Goal: Understand process/instructions

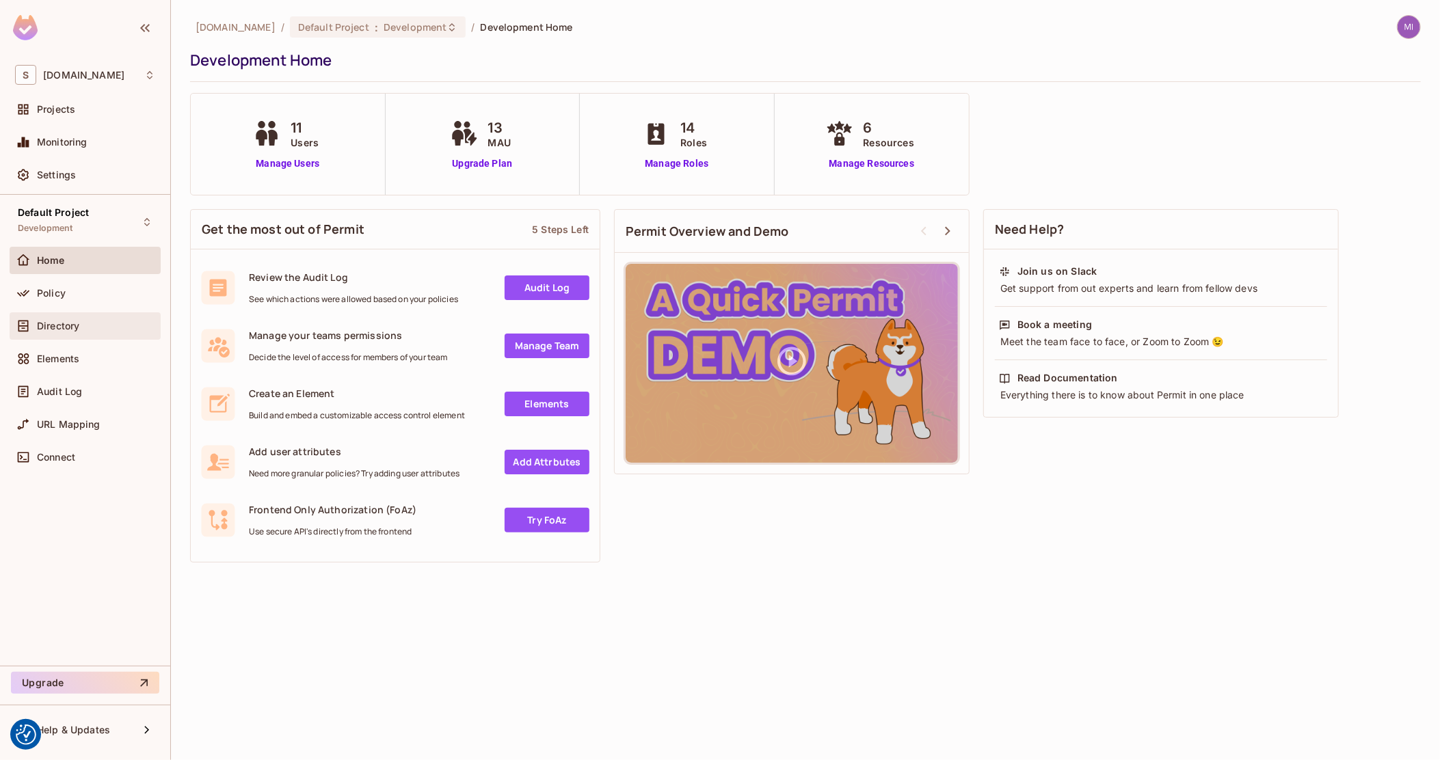
click at [100, 319] on div "Directory" at bounding box center [85, 326] width 140 height 16
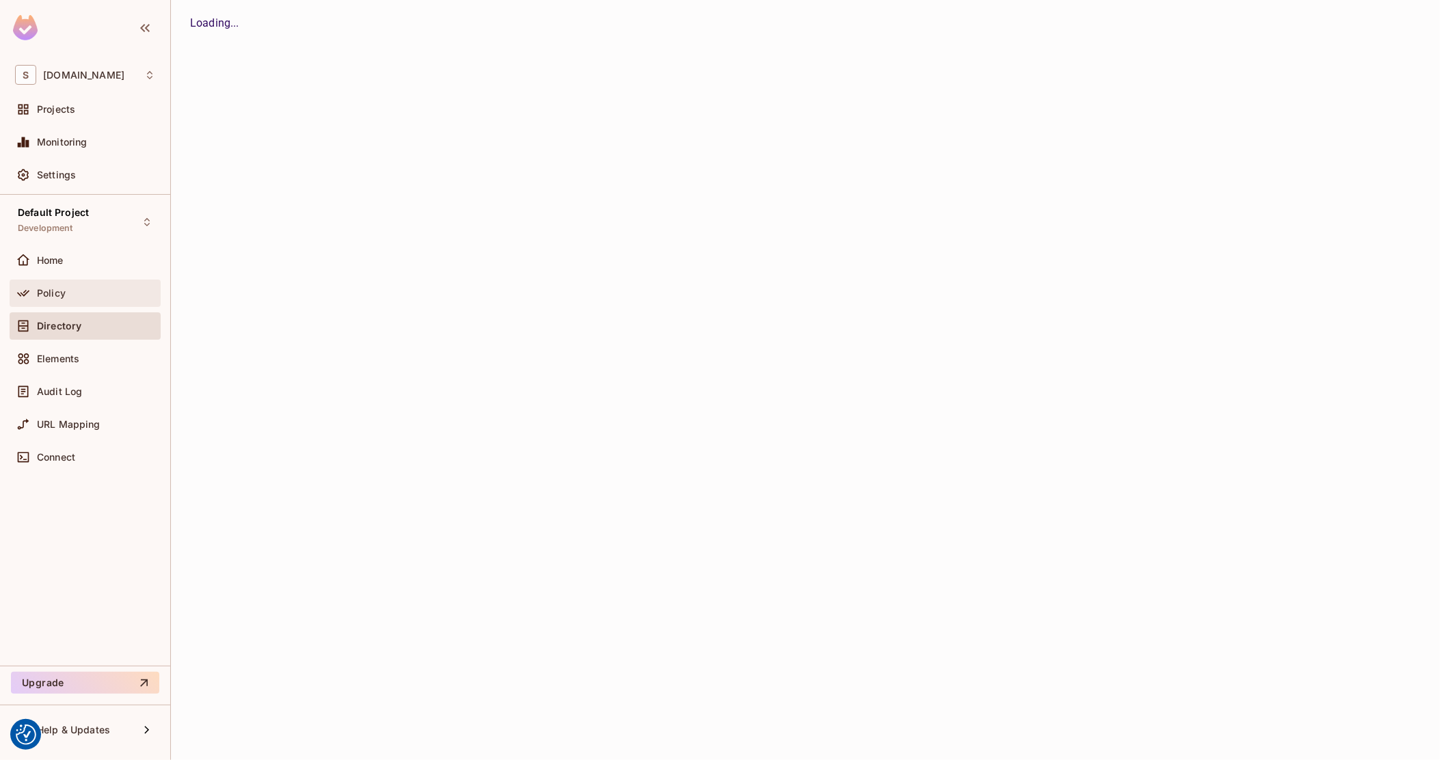
click at [111, 290] on div "Policy" at bounding box center [96, 293] width 118 height 11
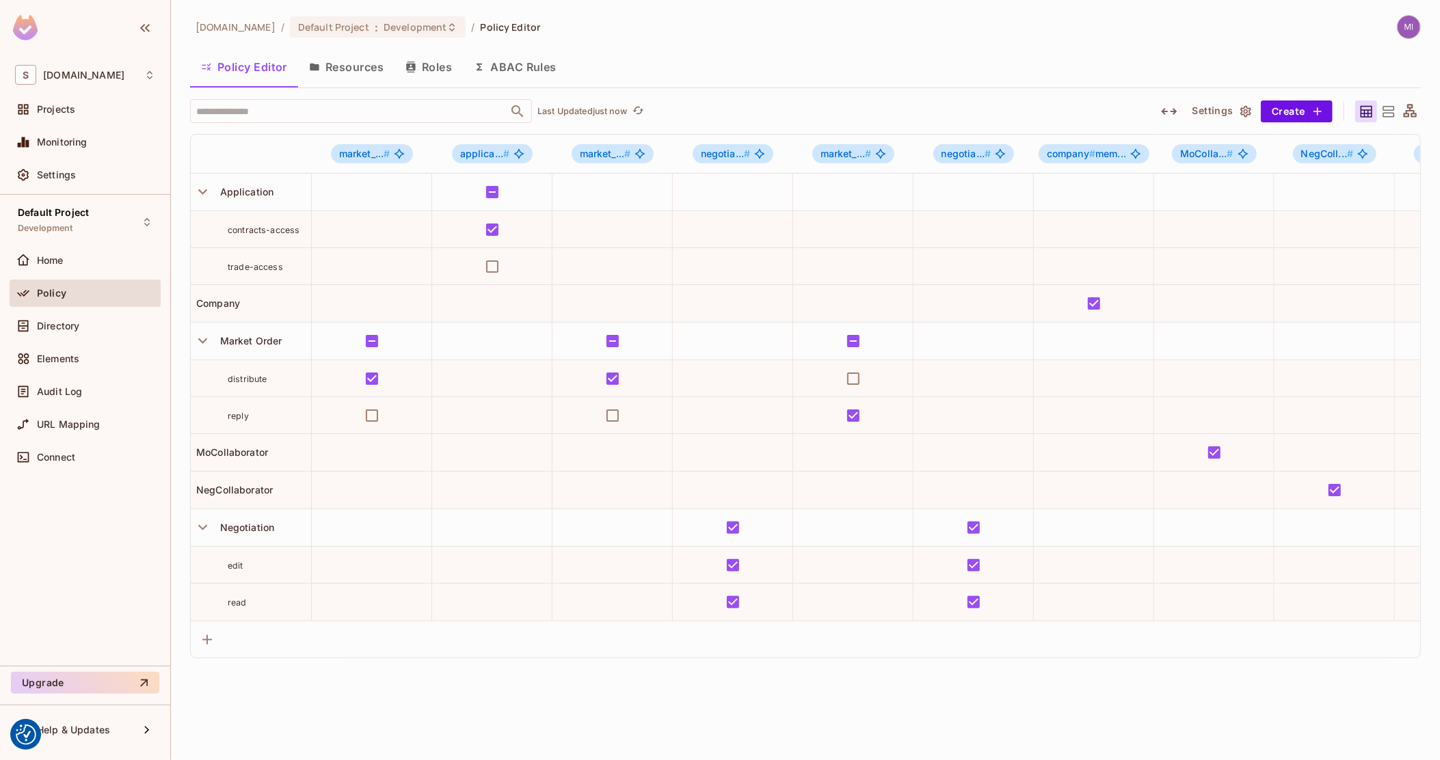
click at [1416, 110] on icon at bounding box center [1410, 111] width 17 height 17
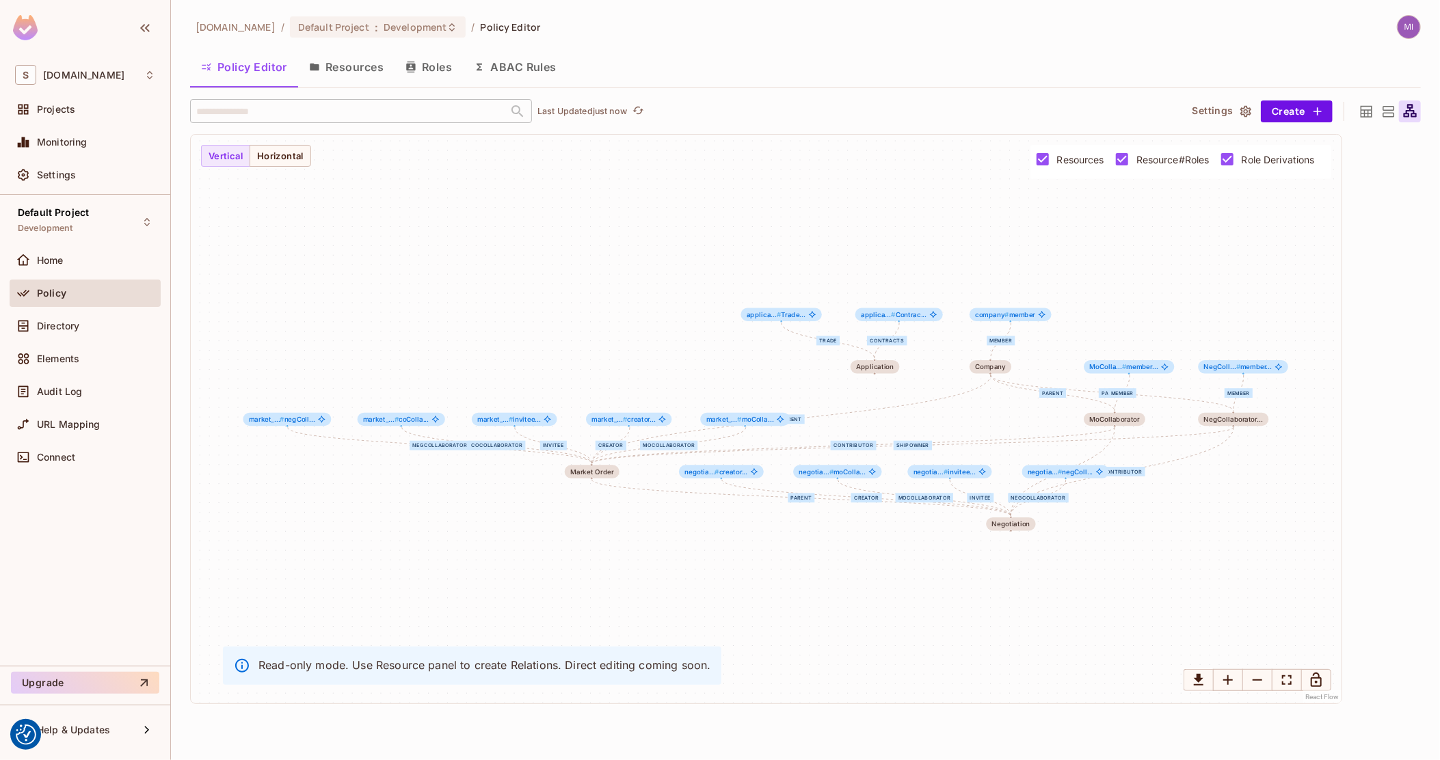
click at [1244, 153] on span "Role Derivations" at bounding box center [1278, 159] width 73 height 13
click at [1164, 159] on span "Resource#Roles" at bounding box center [1172, 159] width 73 height 13
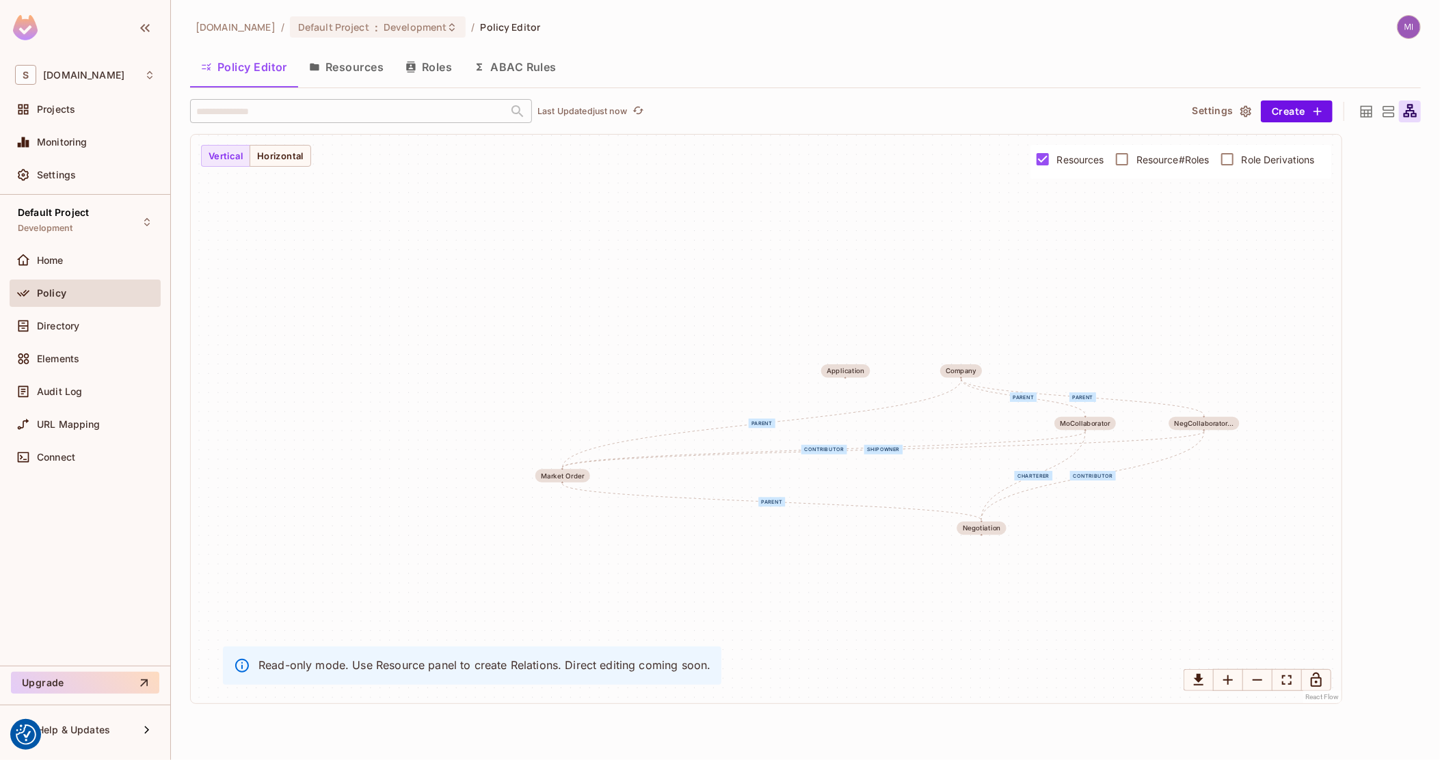
drag, startPoint x: 959, startPoint y: 362, endPoint x: 922, endPoint y: 336, distance: 44.8
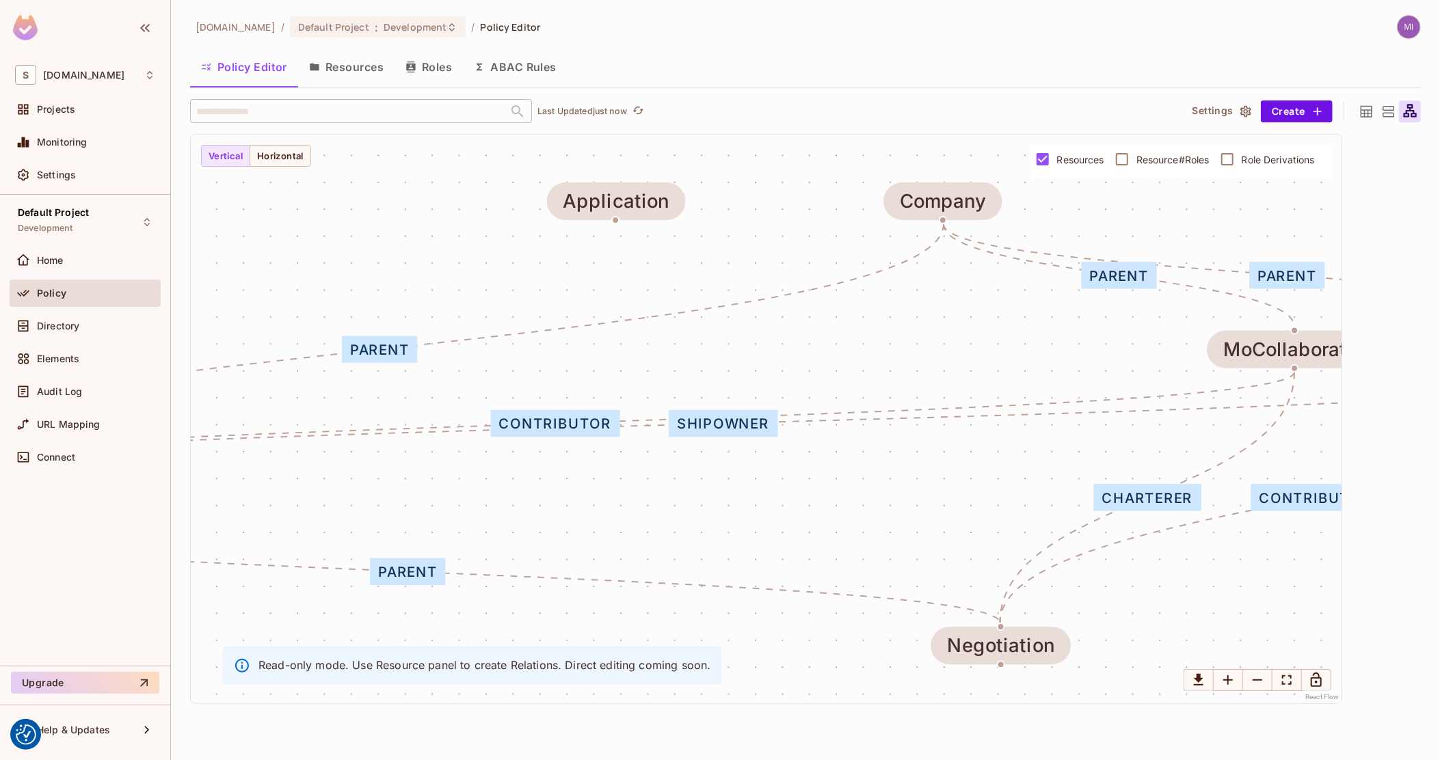
drag, startPoint x: 818, startPoint y: 457, endPoint x: 836, endPoint y: 453, distance: 18.1
click at [836, 453] on div "shipowner contributor parent parent parent parent charterer contributor Market …" at bounding box center [766, 419] width 1151 height 569
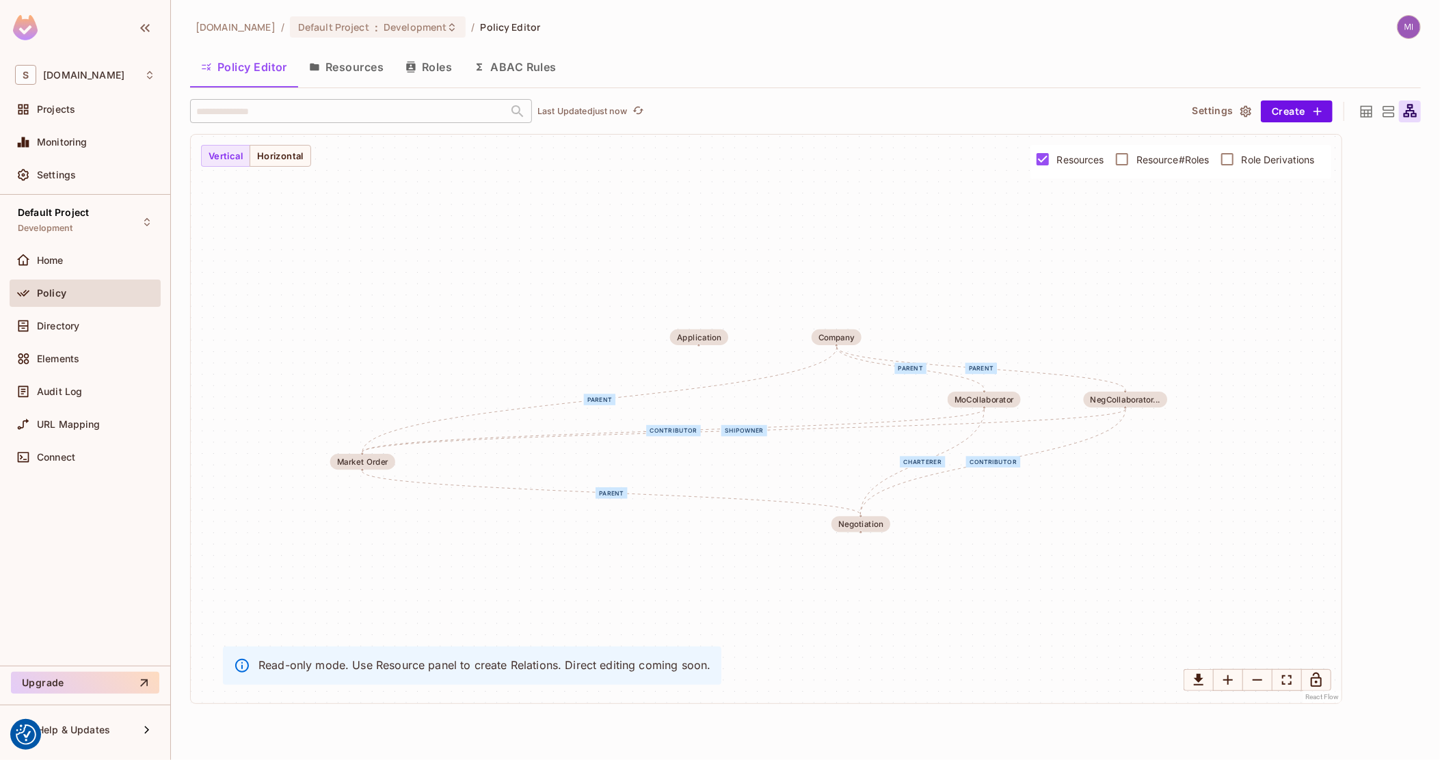
drag, startPoint x: 825, startPoint y: 454, endPoint x: 779, endPoint y: 444, distance: 46.3
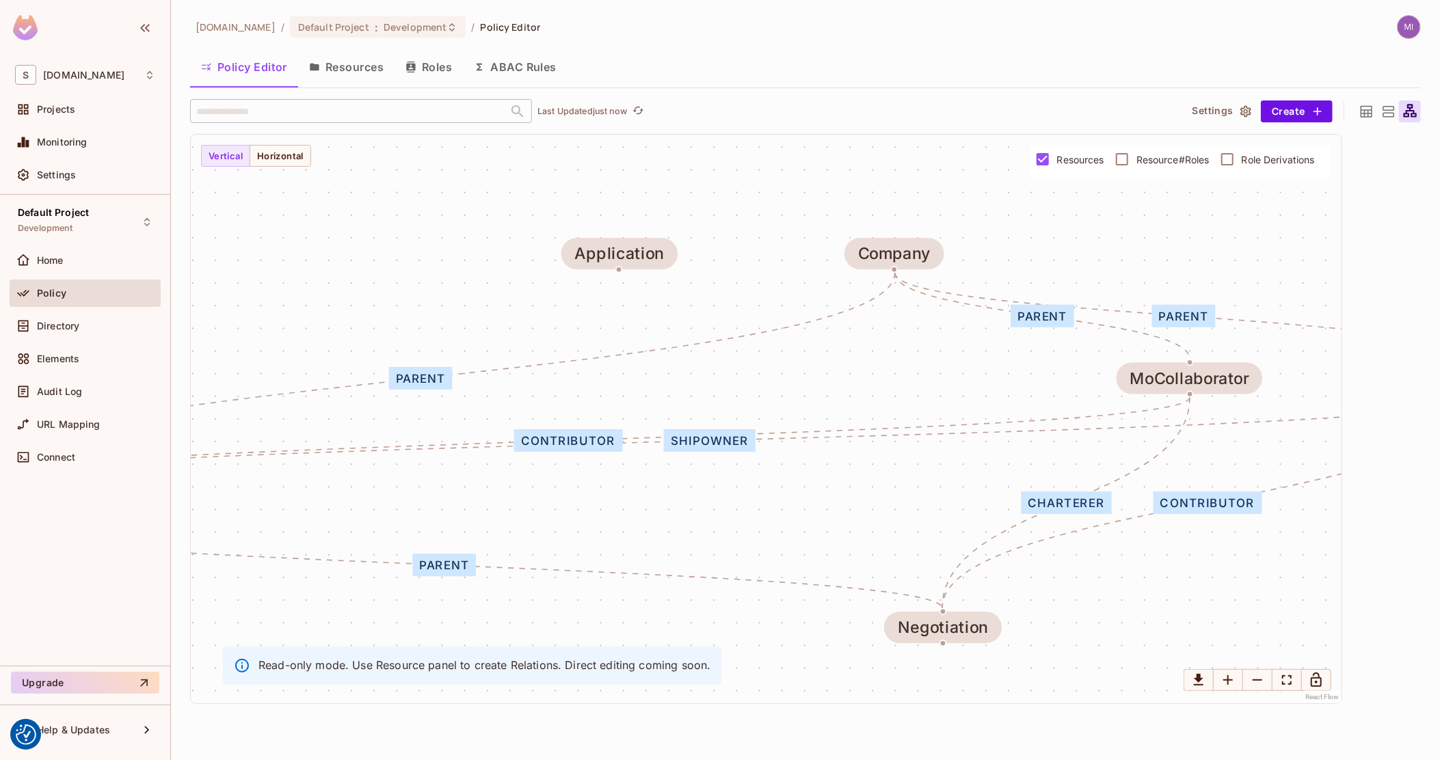
drag, startPoint x: 589, startPoint y: 422, endPoint x: 607, endPoint y: 462, distance: 43.2
click at [607, 452] on div "contributor" at bounding box center [568, 440] width 108 height 23
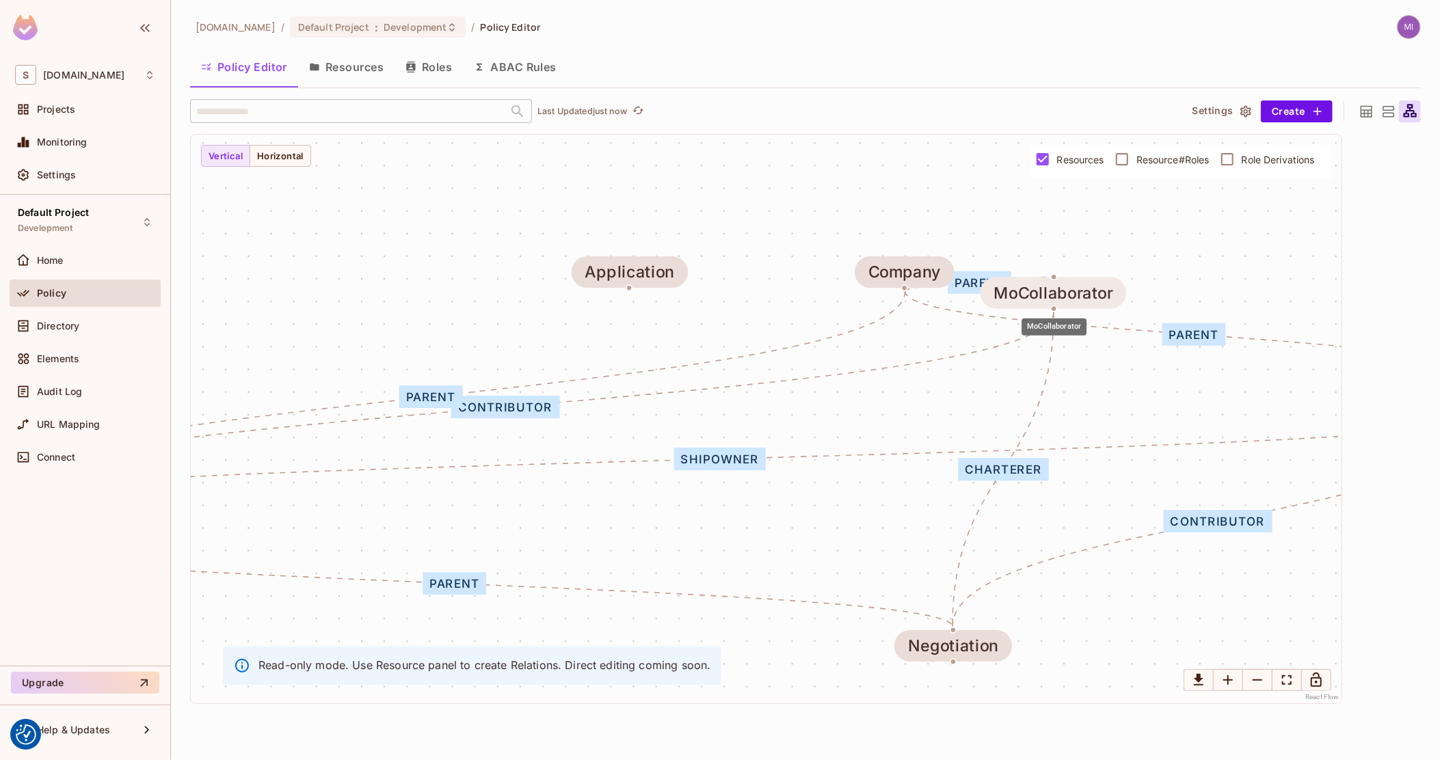
drag, startPoint x: 1222, startPoint y: 399, endPoint x: 1073, endPoint y: 311, distance: 173.2
click at [1073, 302] on div "MoCollaborator" at bounding box center [1053, 293] width 119 height 18
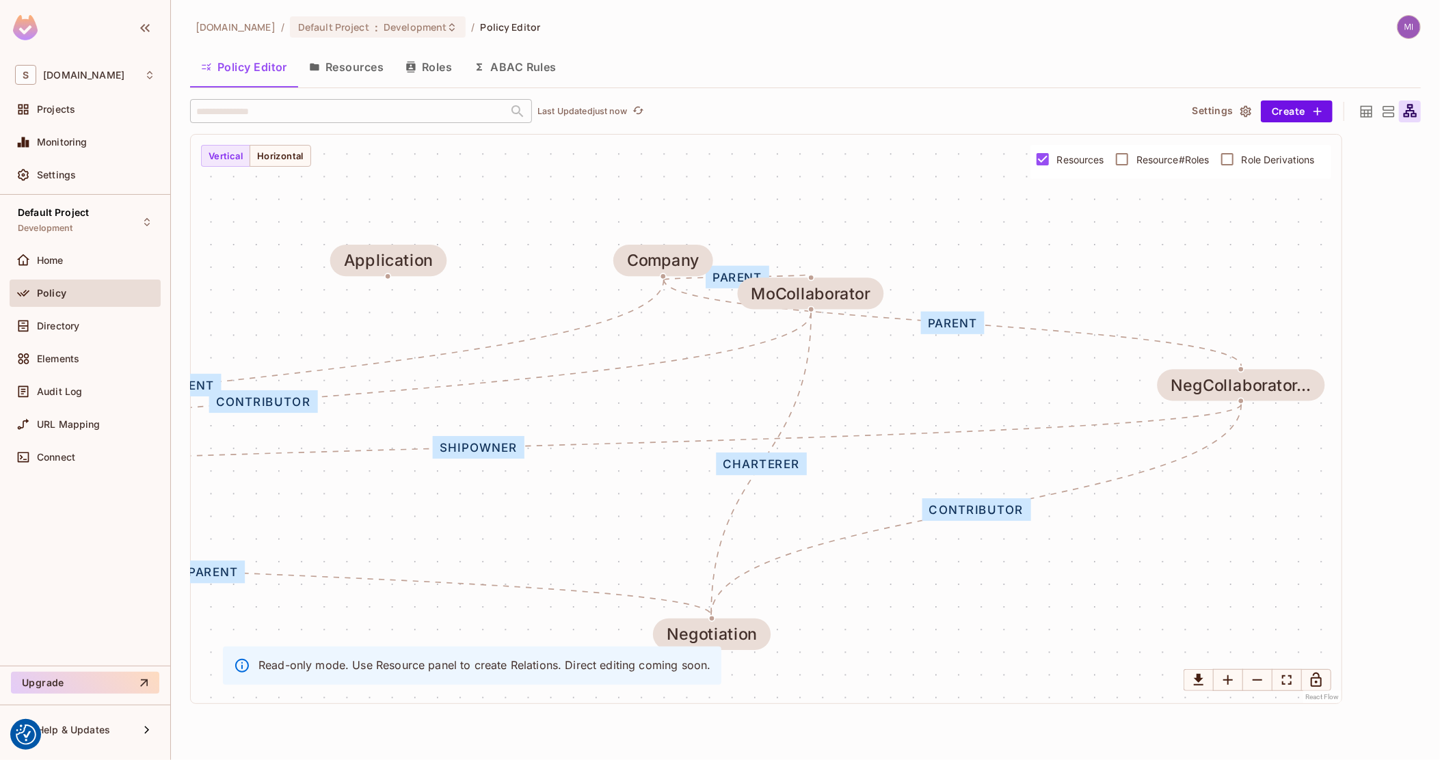
drag, startPoint x: 1155, startPoint y: 377, endPoint x: 859, endPoint y: 364, distance: 295.7
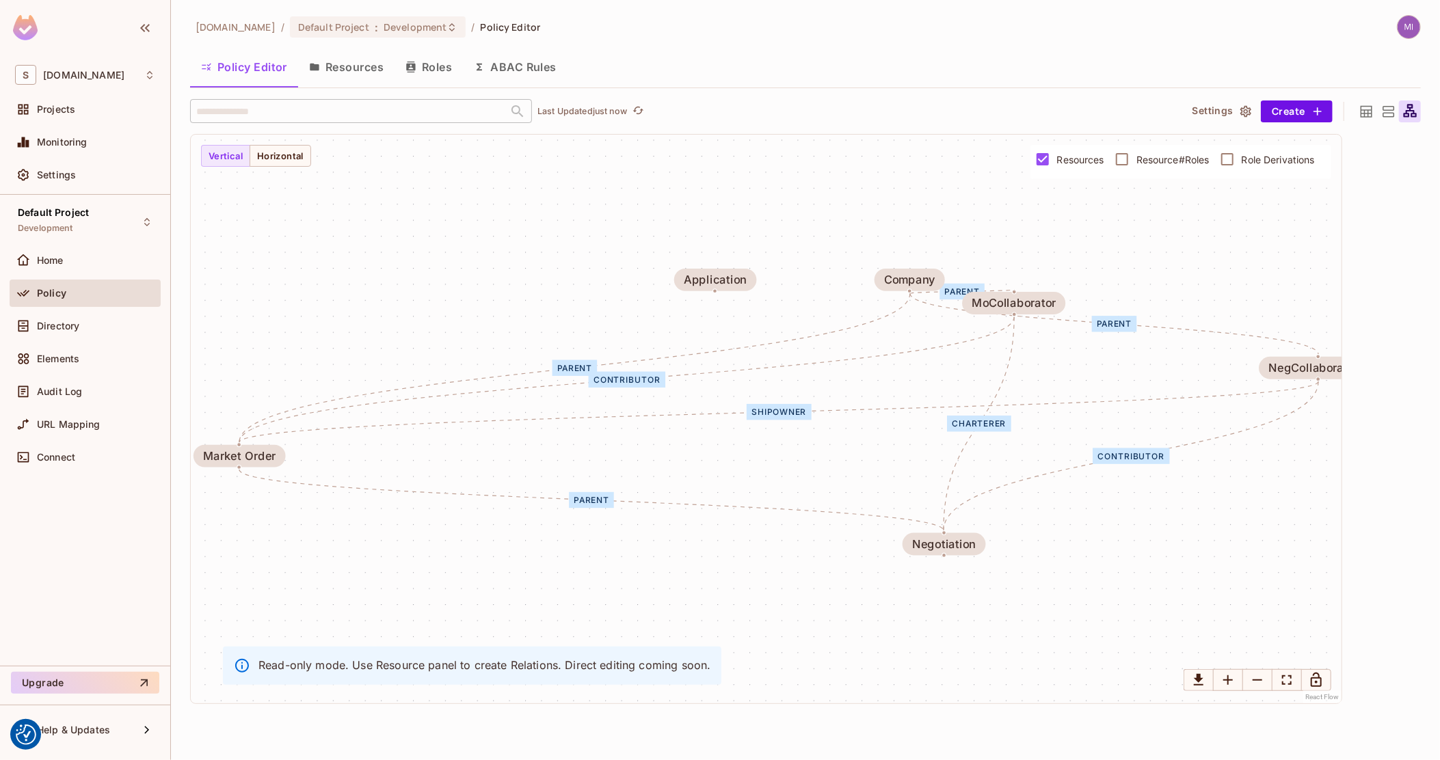
drag, startPoint x: 904, startPoint y: 378, endPoint x: 1132, endPoint y: 358, distance: 228.6
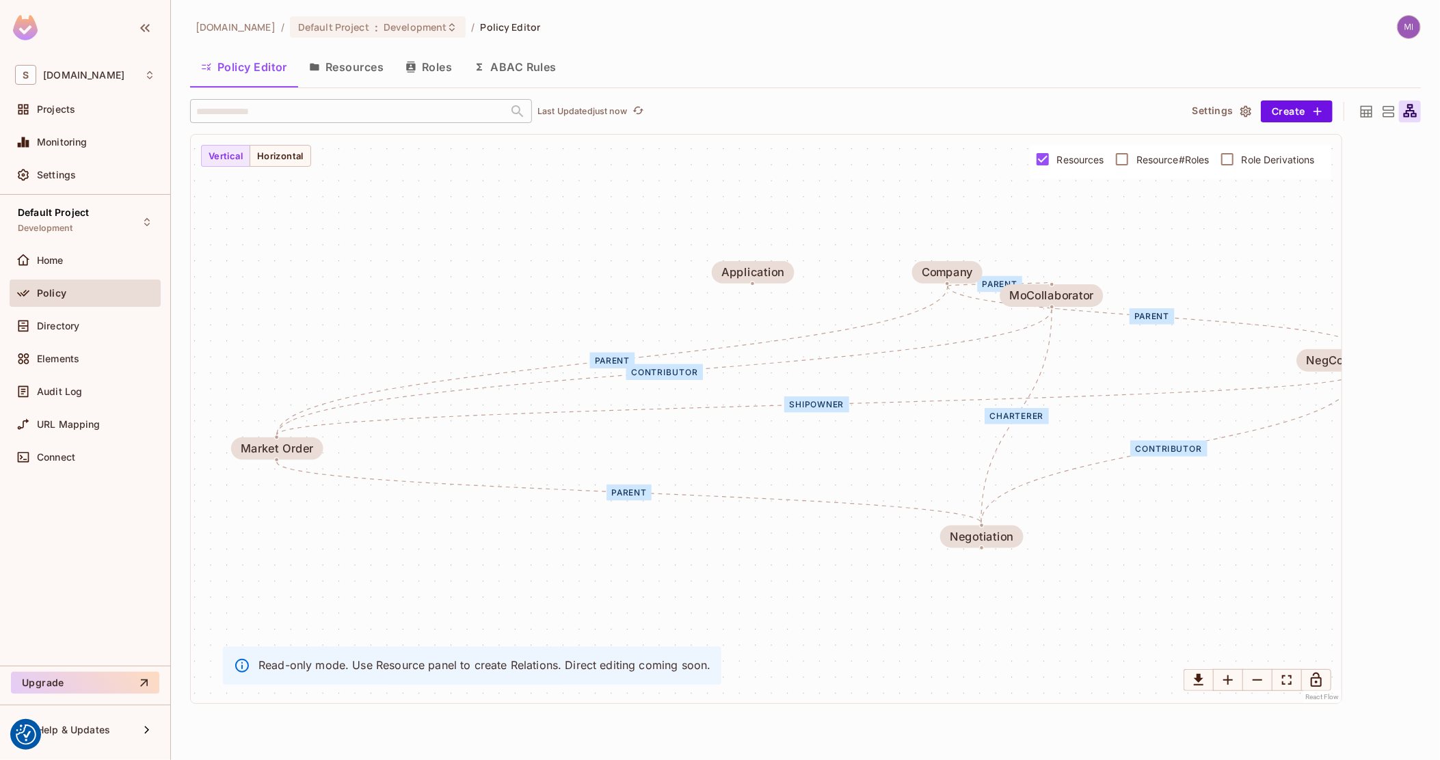
drag, startPoint x: 1197, startPoint y: 359, endPoint x: 1063, endPoint y: 354, distance: 133.4
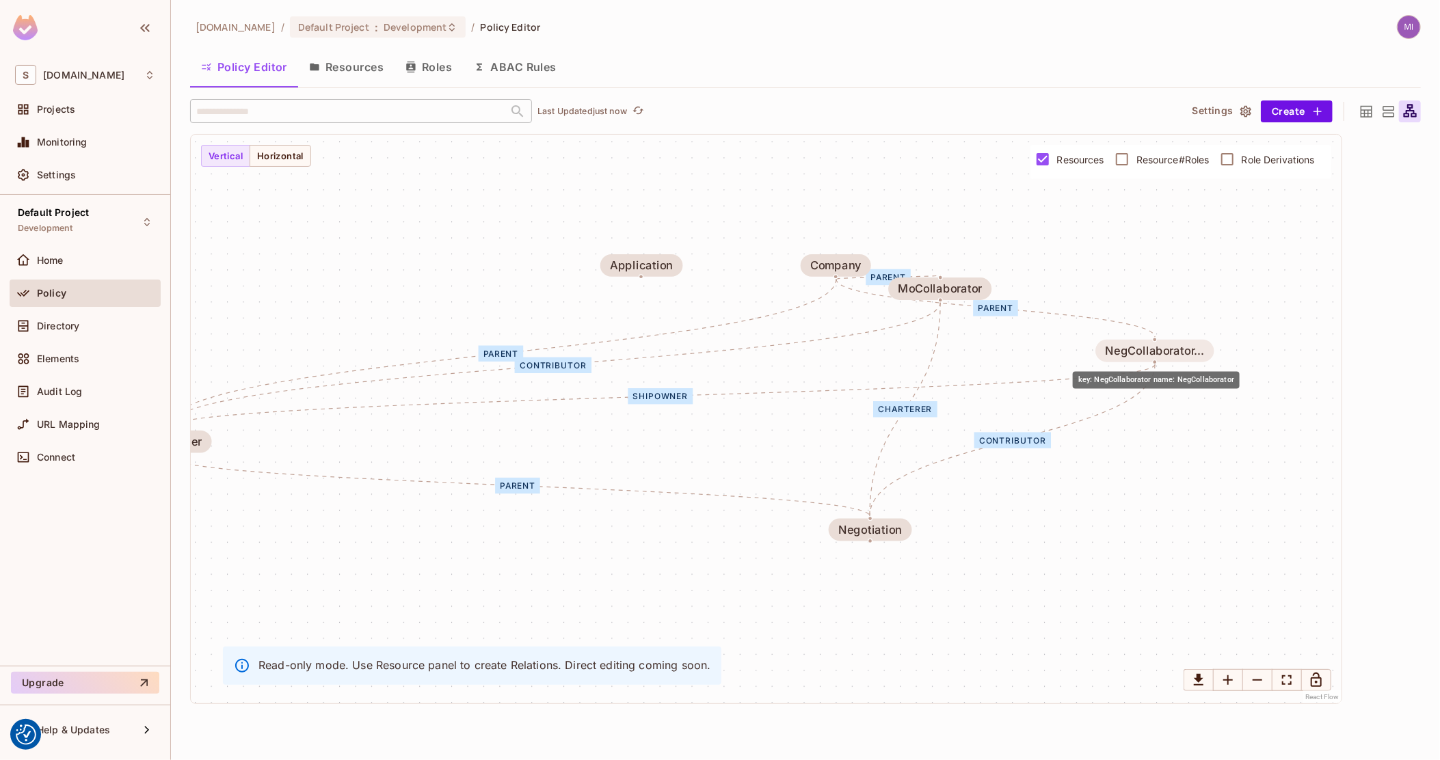
drag, startPoint x: 1214, startPoint y: 356, endPoint x: 1123, endPoint y: 353, distance: 91.0
click at [1123, 353] on div "NegCollaborator..." at bounding box center [1154, 351] width 99 height 13
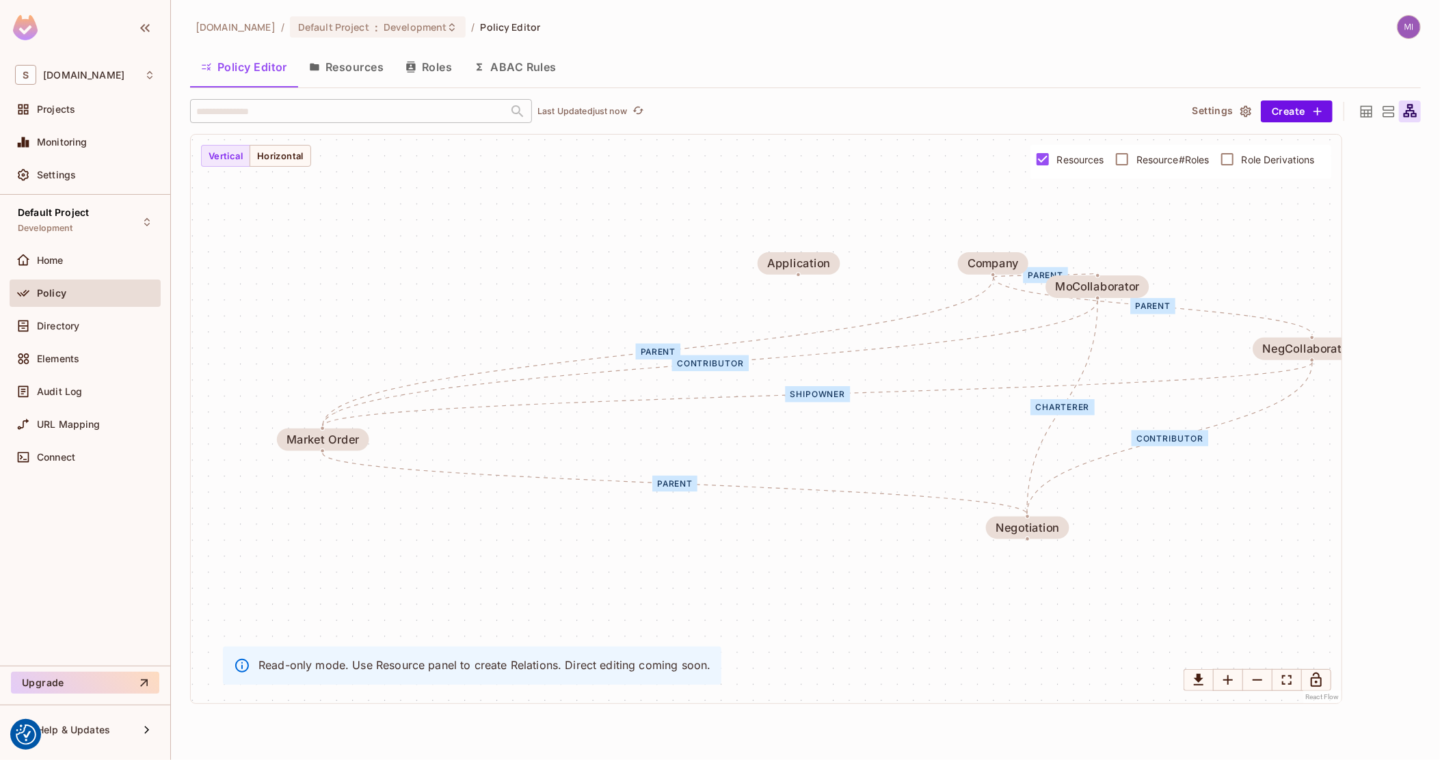
drag, startPoint x: 847, startPoint y: 412, endPoint x: 1004, endPoint y: 410, distance: 157.3
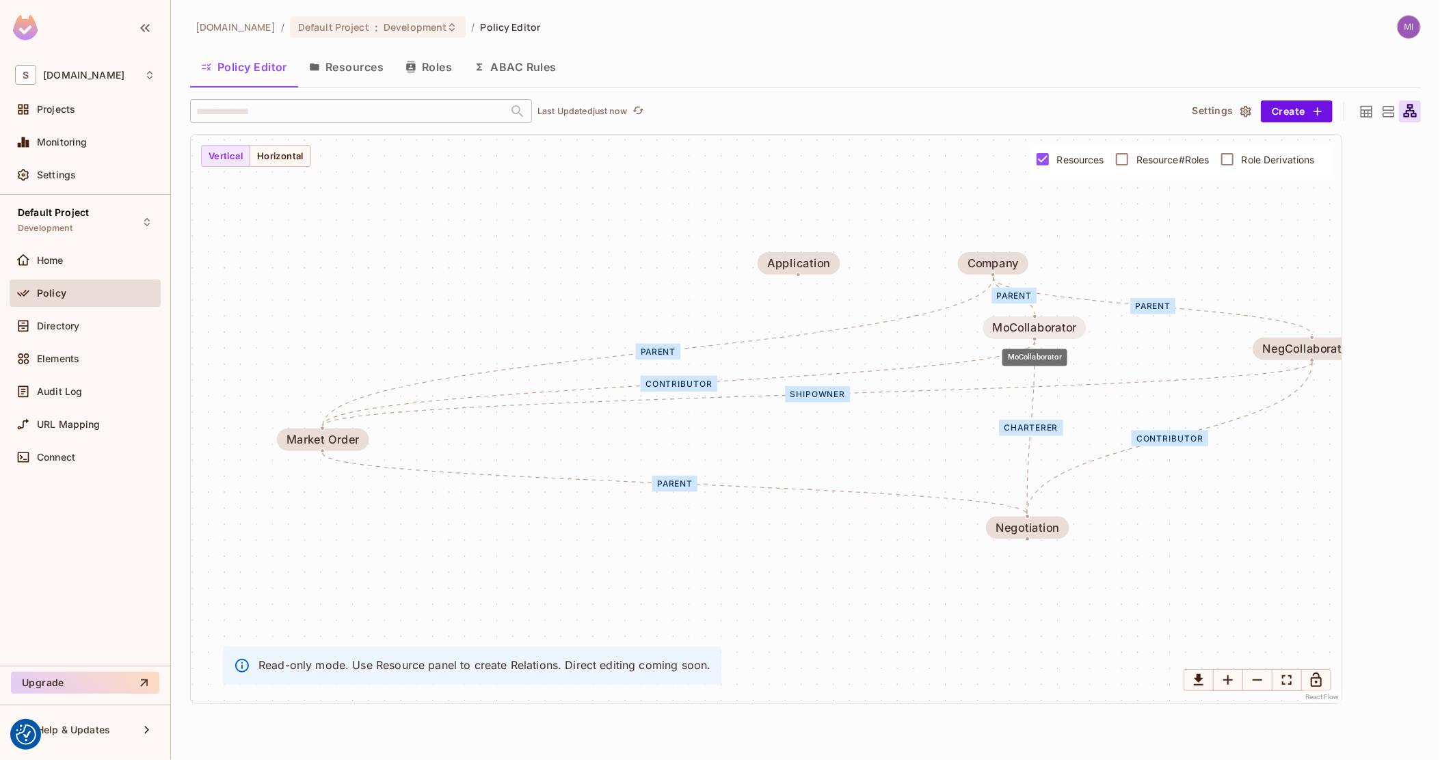
drag, startPoint x: 1101, startPoint y: 288, endPoint x: 1038, endPoint y: 332, distance: 76.6
click at [1038, 332] on div "MoCollaborator" at bounding box center [1034, 327] width 84 height 13
drag, startPoint x: 1034, startPoint y: 329, endPoint x: 1005, endPoint y: 334, distance: 29.1
click at [1005, 334] on div "MoCollaborator" at bounding box center [1007, 331] width 84 height 13
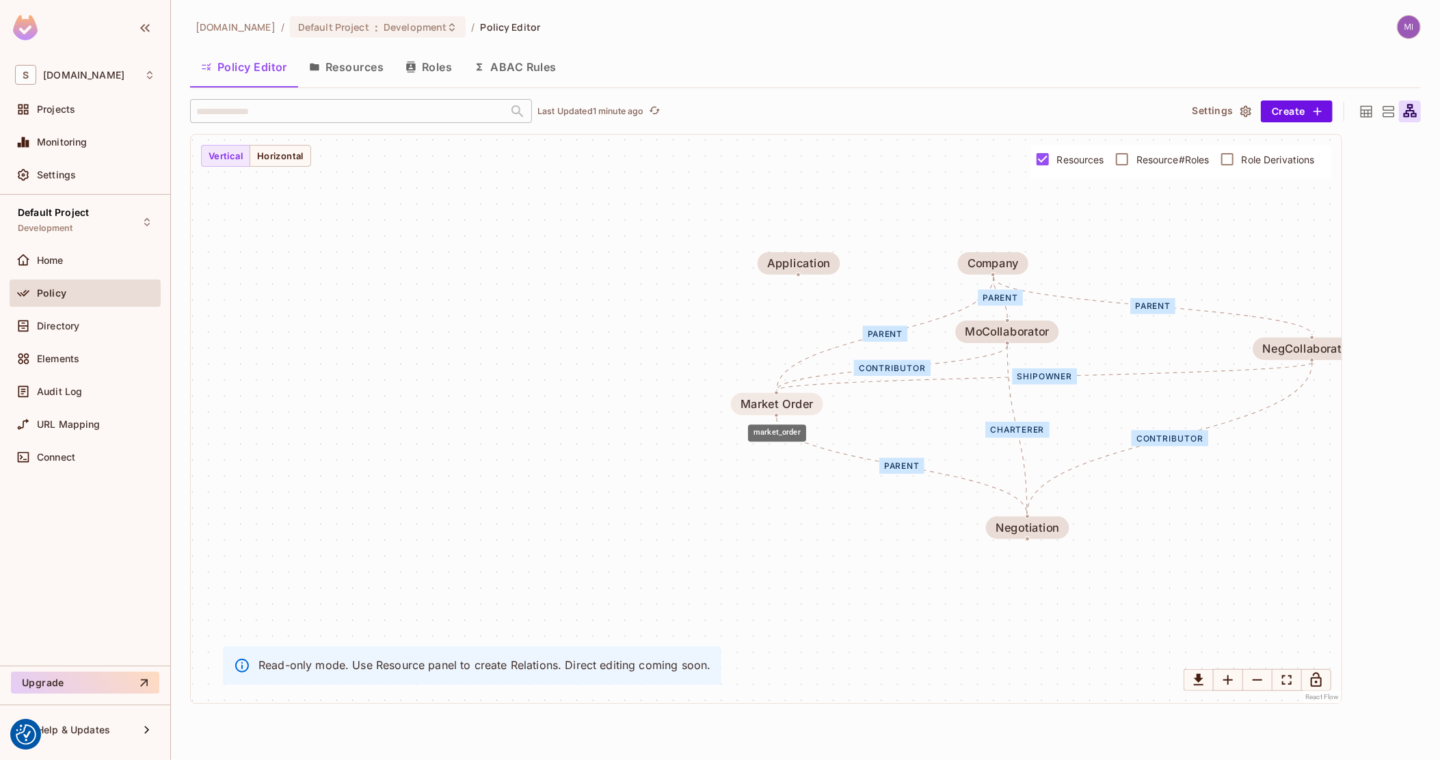
drag, startPoint x: 316, startPoint y: 436, endPoint x: 773, endPoint y: 400, distance: 458.8
click at [773, 400] on div "Market Order" at bounding box center [777, 404] width 72 height 13
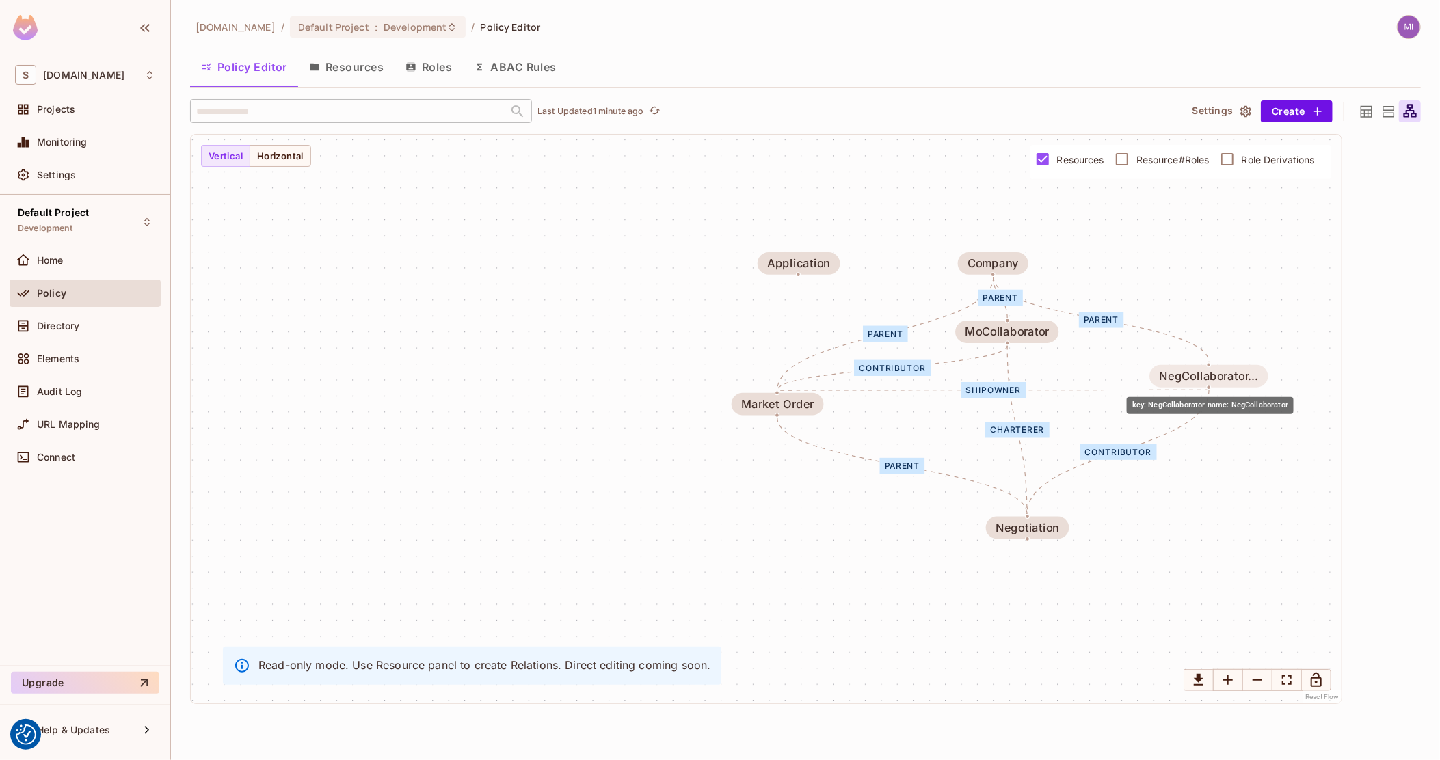
drag, startPoint x: 1284, startPoint y: 350, endPoint x: 1179, endPoint y: 378, distance: 109.0
click at [1179, 378] on div "NegCollaborator..." at bounding box center [1208, 376] width 99 height 13
click at [1030, 334] on div "MoCollaborator" at bounding box center [1007, 331] width 84 height 13
drag, startPoint x: 825, startPoint y: 257, endPoint x: 659, endPoint y: 267, distance: 165.8
click at [659, 267] on div "Application" at bounding box center [670, 273] width 63 height 13
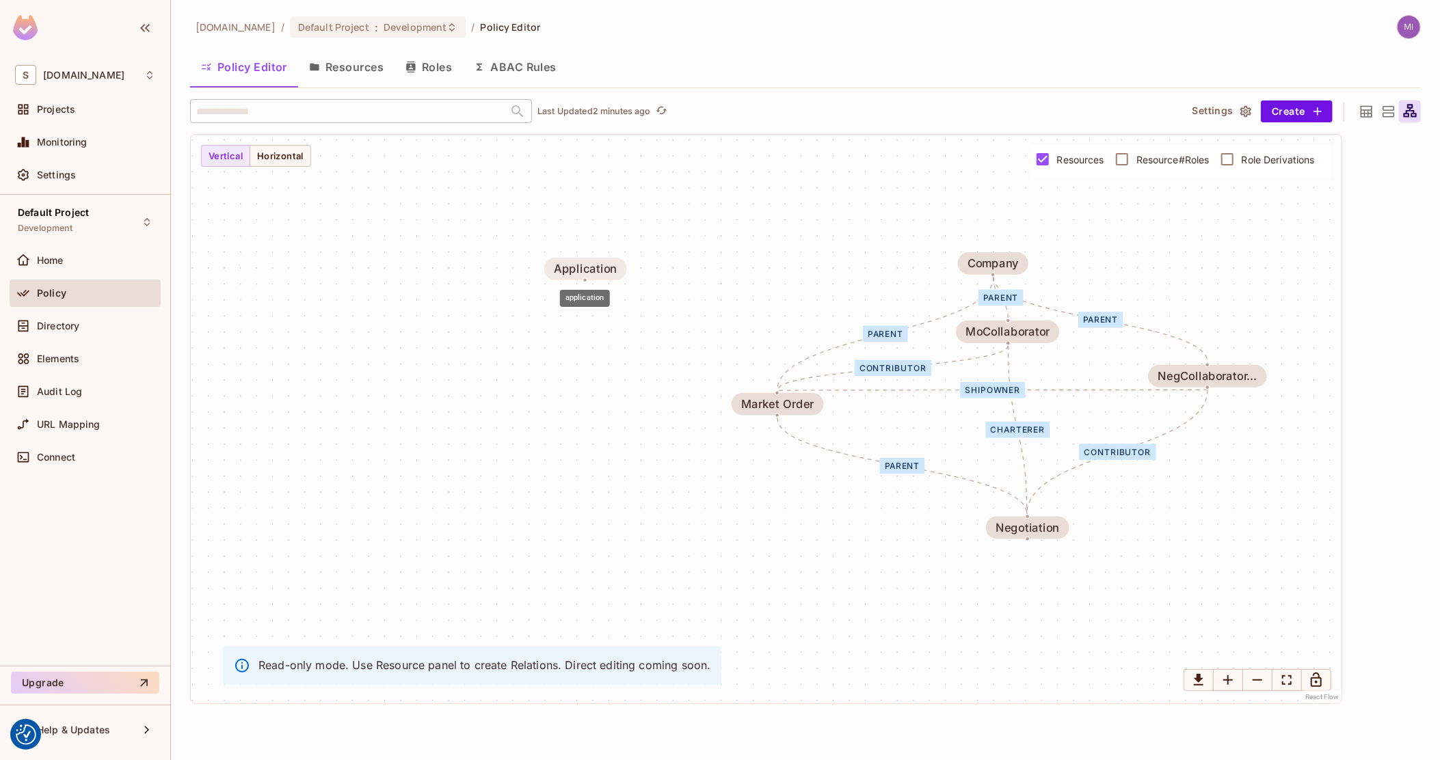
drag, startPoint x: 648, startPoint y: 276, endPoint x: 541, endPoint y: 271, distance: 107.5
click at [554, 271] on div "Application" at bounding box center [585, 269] width 63 height 13
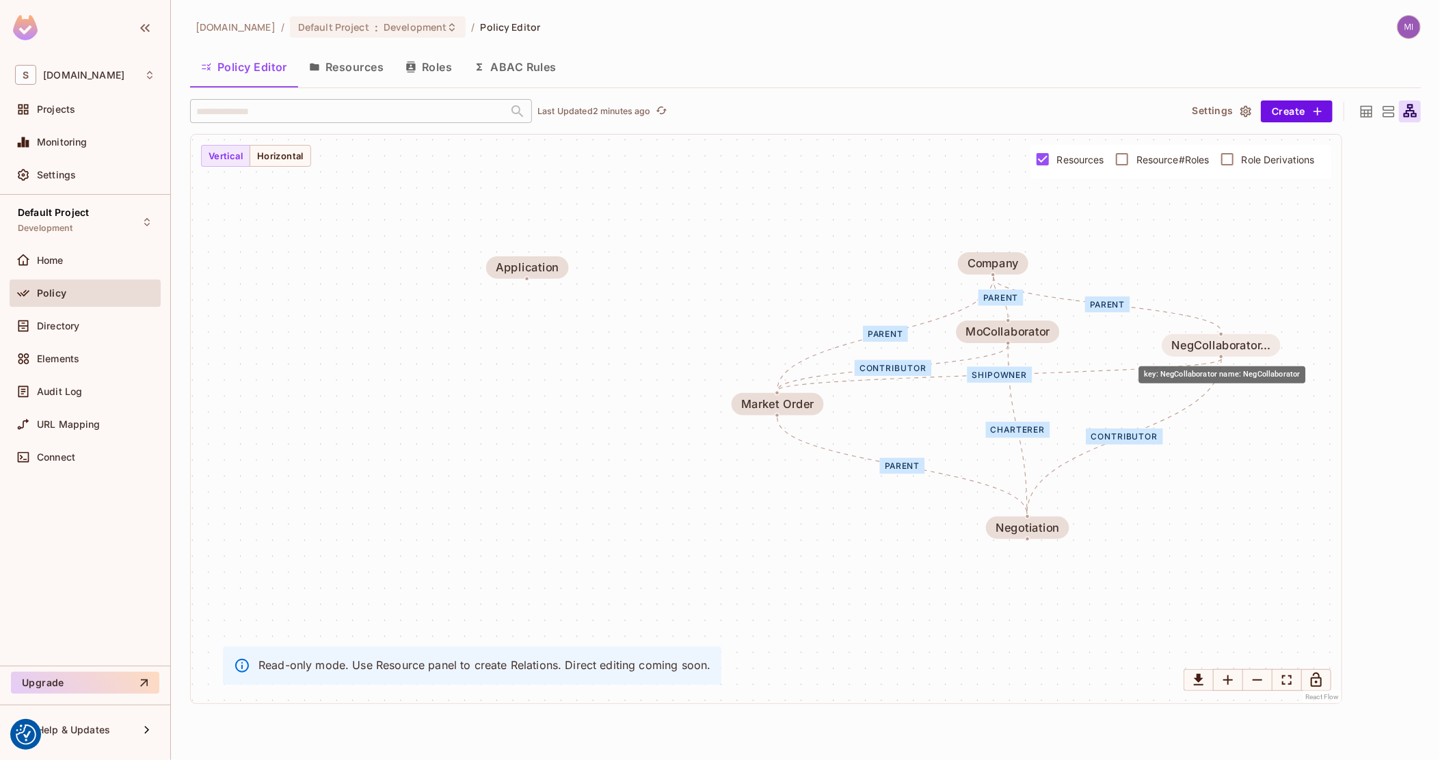
drag, startPoint x: 1201, startPoint y: 382, endPoint x: 1216, endPoint y: 346, distance: 39.2
click at [1216, 346] on div "NegCollaborator..." at bounding box center [1220, 345] width 99 height 13
drag, startPoint x: 1004, startPoint y: 340, endPoint x: 998, endPoint y: 335, distance: 8.3
click at [998, 335] on div "MoCollaborator" at bounding box center [999, 328] width 103 height 23
